Goal: Task Accomplishment & Management: Manage account settings

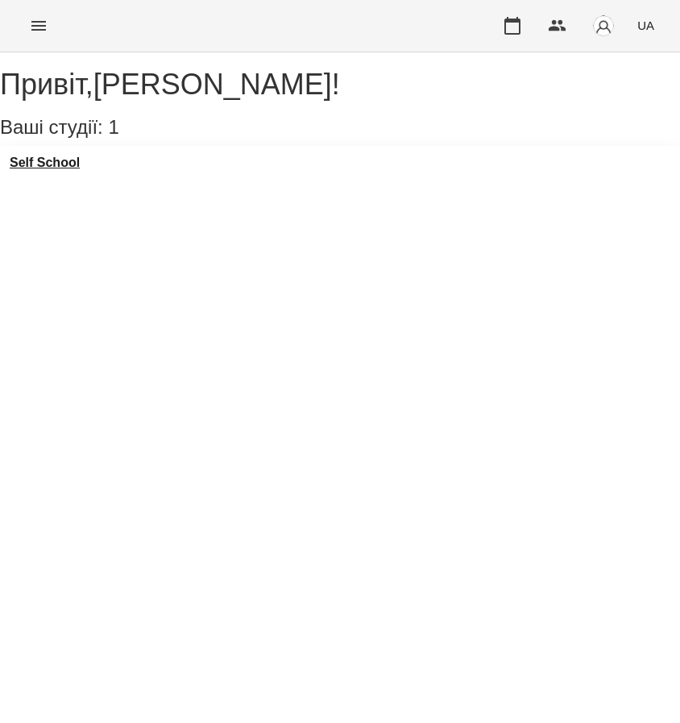
click at [70, 170] on h3 "Self School" at bounding box center [45, 162] width 70 height 15
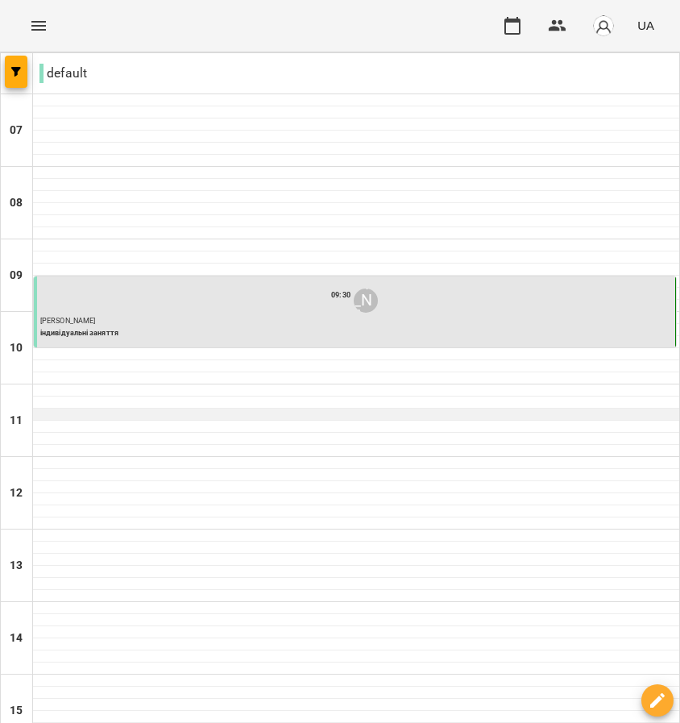
scroll to position [76, 0]
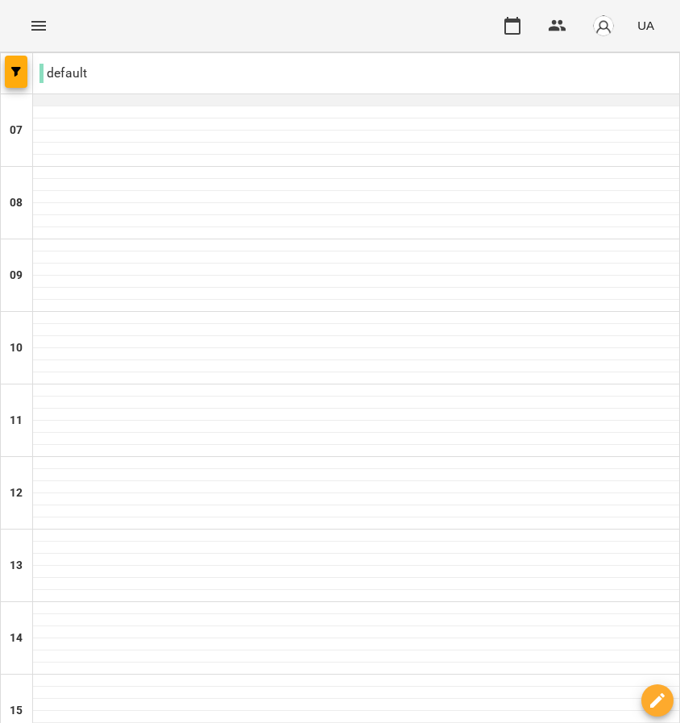
scroll to position [0, 0]
click at [77, 319] on div at bounding box center [356, 318] width 646 height 12
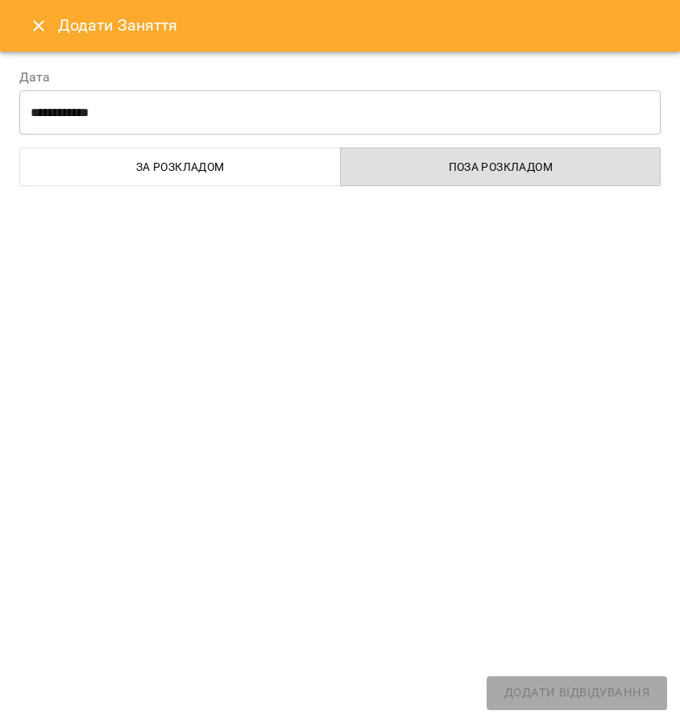
select select "**********"
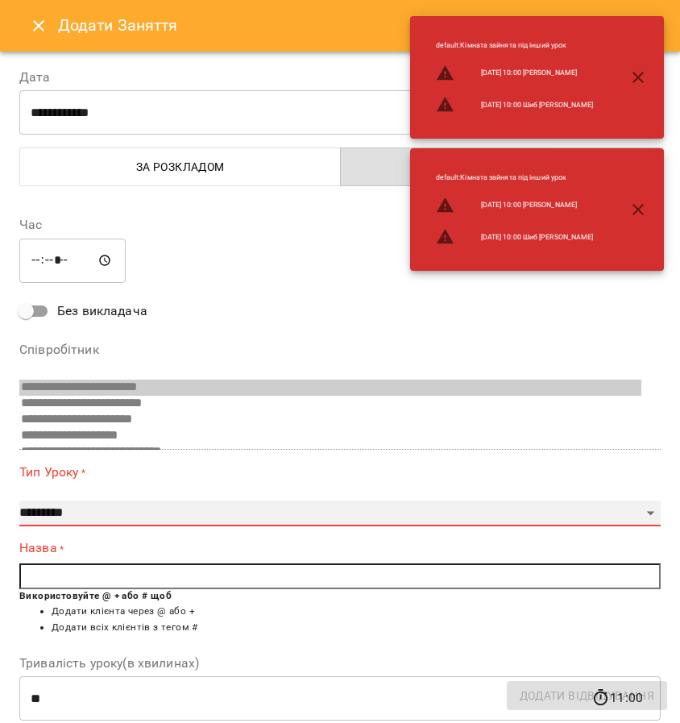
select select "**********"
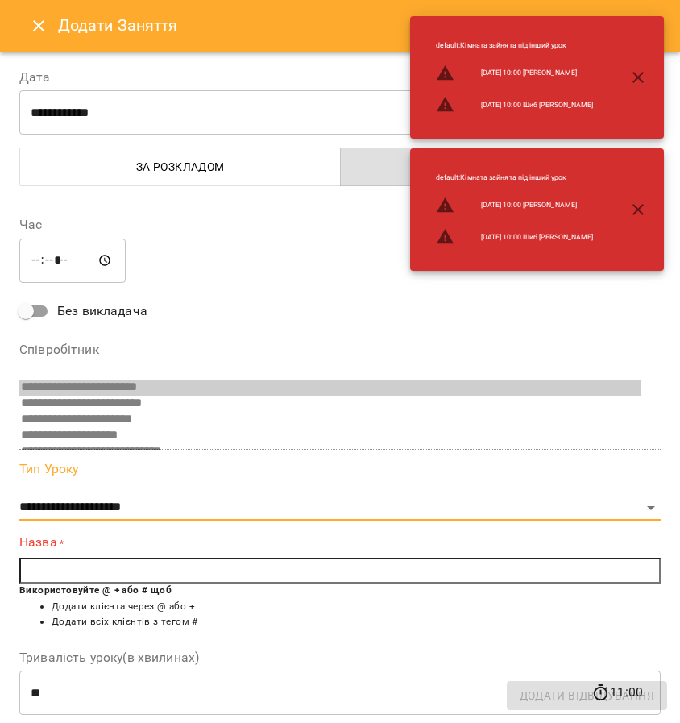
click at [87, 572] on input "text" at bounding box center [339, 570] width 641 height 26
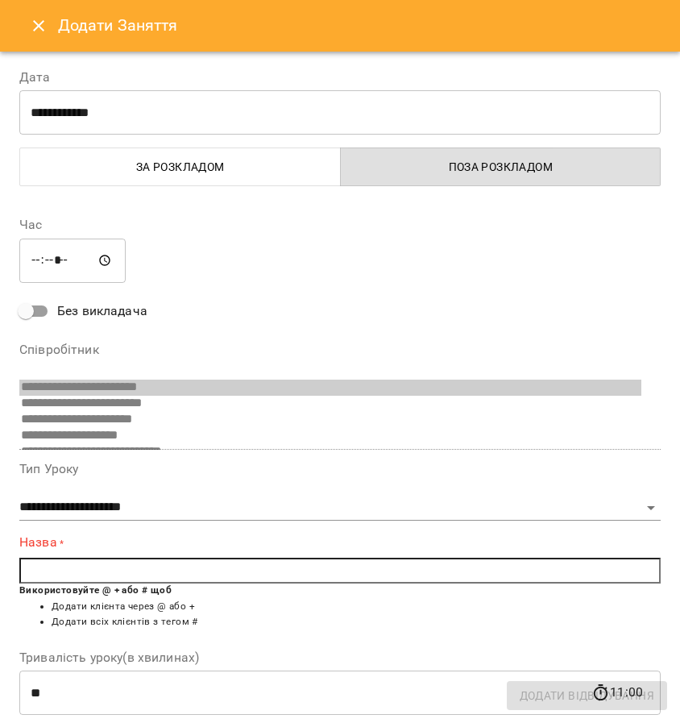
type input "*"
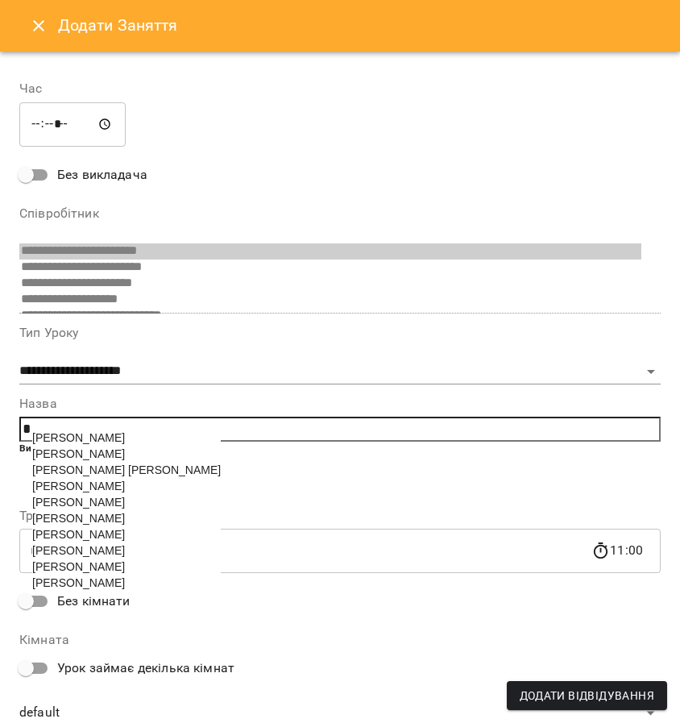
scroll to position [138, 0]
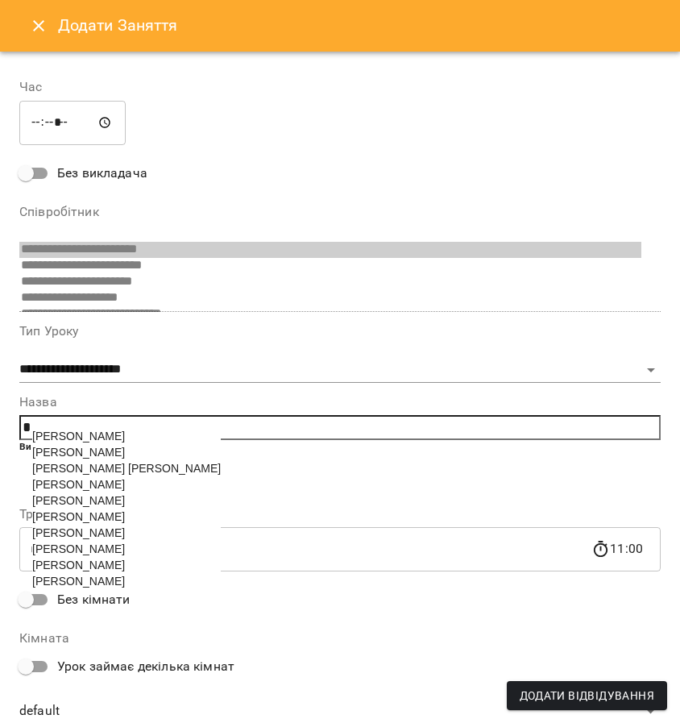
click at [125, 480] on span "[PERSON_NAME]" at bounding box center [78, 484] width 93 height 13
type input "**********"
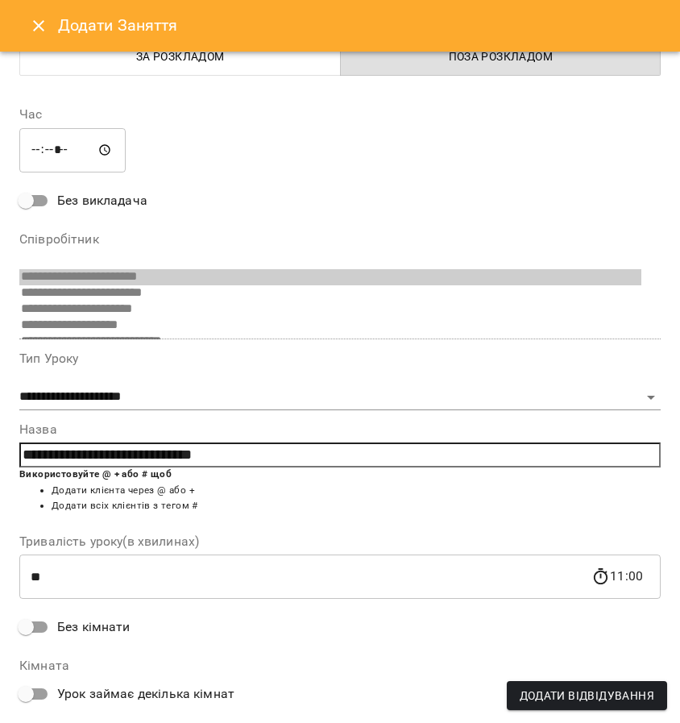
scroll to position [135, 0]
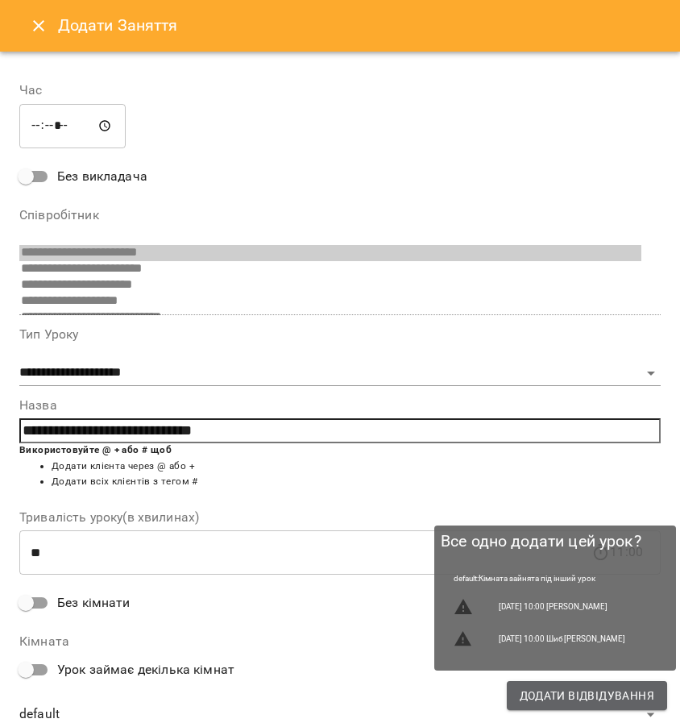
click at [580, 690] on span "Додати Відвідування" at bounding box center [587, 695] width 135 height 19
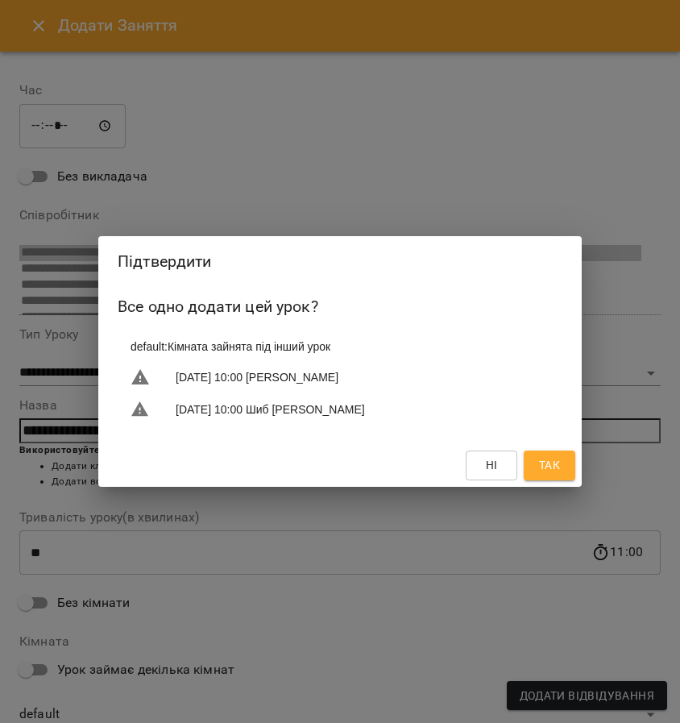
click at [554, 470] on span "Так" at bounding box center [549, 464] width 21 height 19
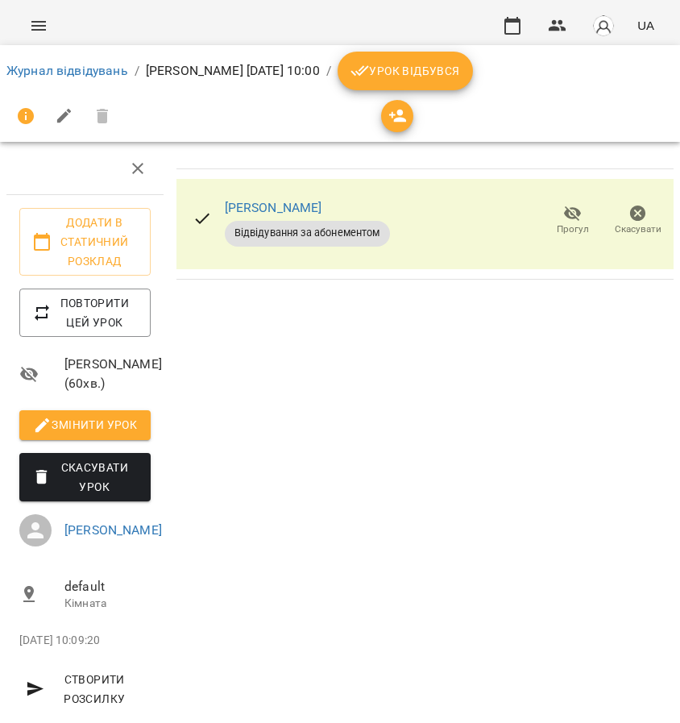
click at [460, 74] on span "Урок відбувся" at bounding box center [405, 70] width 110 height 19
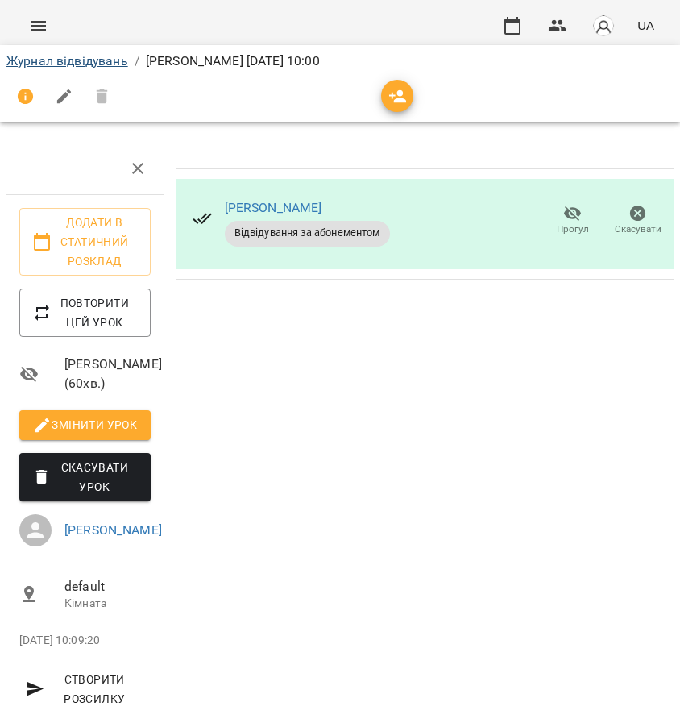
click at [78, 60] on link "Журнал відвідувань" at bounding box center [67, 60] width 122 height 15
